Goal: Information Seeking & Learning: Find specific fact

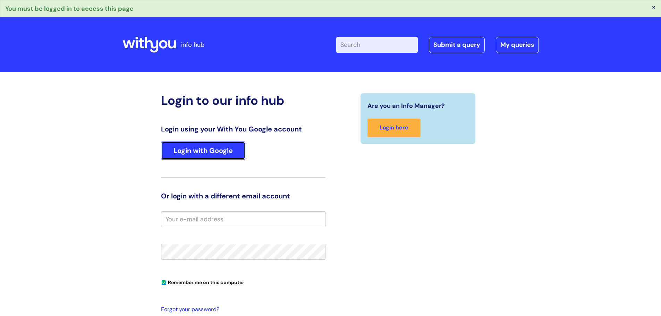
click at [196, 151] on link "Login with Google" at bounding box center [203, 151] width 84 height 18
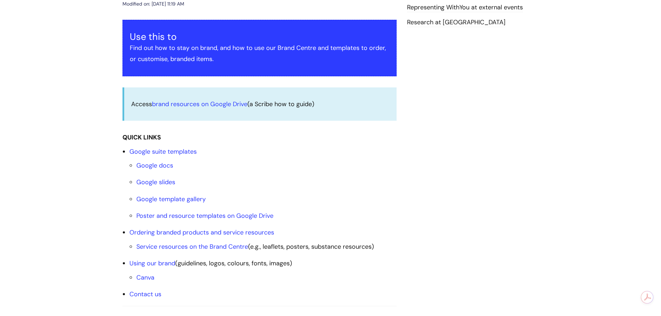
scroll to position [139, 0]
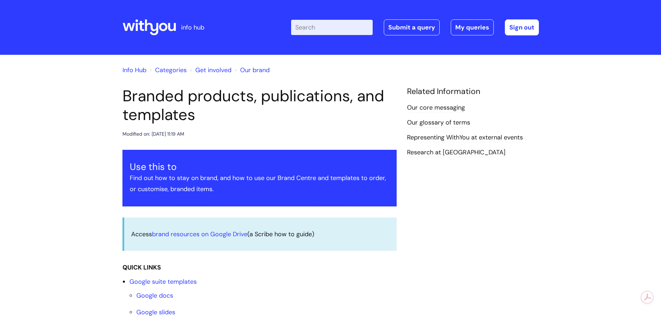
click at [324, 29] on input "Enter your search term here..." at bounding box center [332, 27] width 82 height 15
type input "ketamine"
click button "Search" at bounding box center [0, 0] width 0 height 0
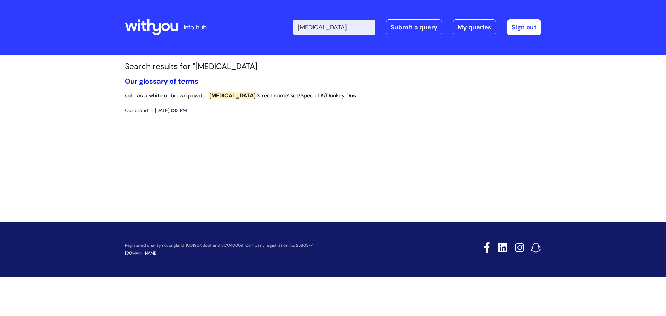
click at [156, 80] on link "Our glossary of terms" at bounding box center [162, 81] width 74 height 9
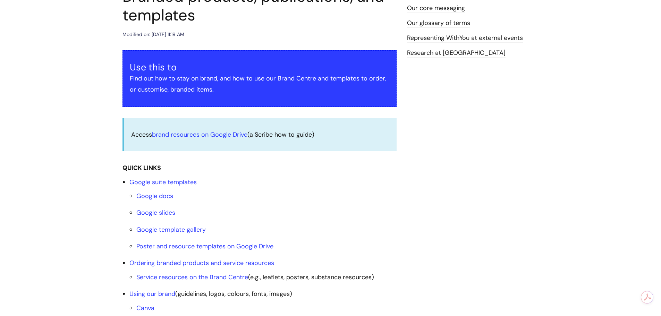
scroll to position [104, 0]
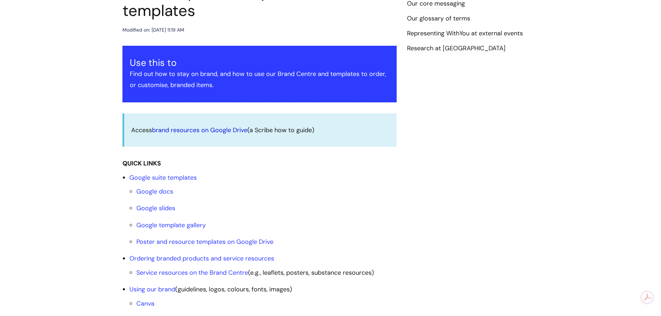
click at [218, 131] on link "brand resources on Google Drive" at bounding box center [199, 130] width 95 height 8
